Goal: Navigation & Orientation: Find specific page/section

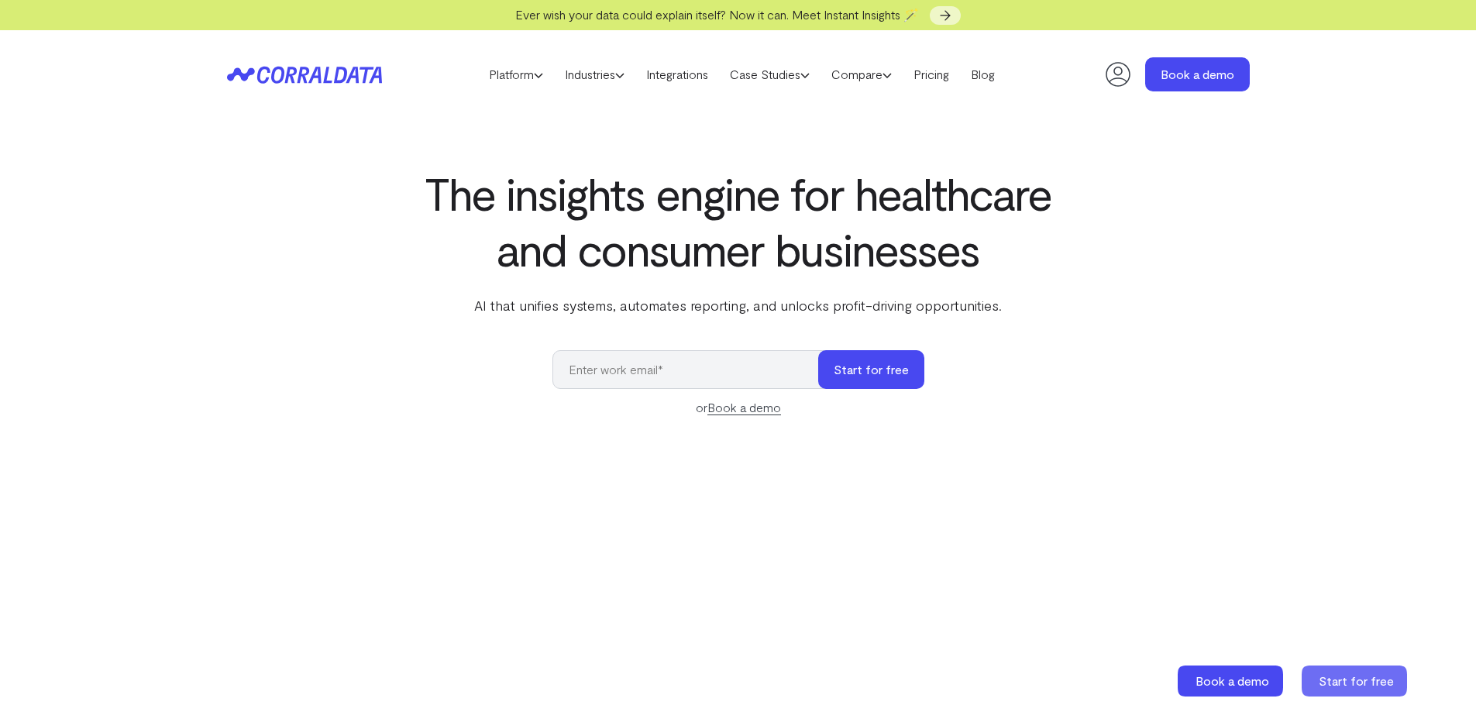
click at [1381, 690] on icon at bounding box center [1353, 680] width 105 height 31
